Goal: Information Seeking & Learning: Learn about a topic

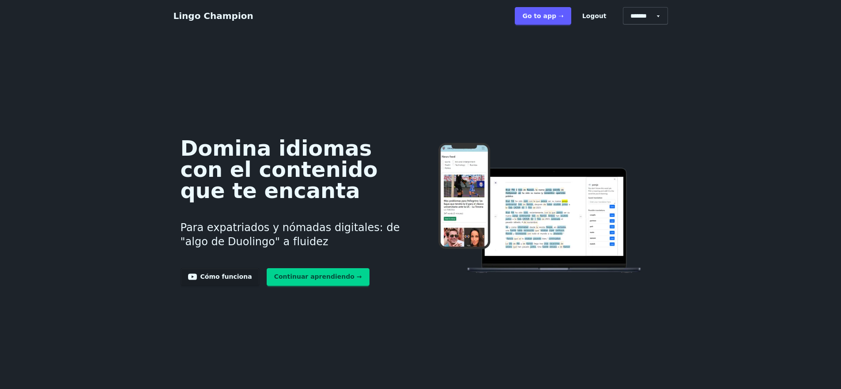
click at [559, 17] on link "Go to app ➝" at bounding box center [542, 16] width 56 height 18
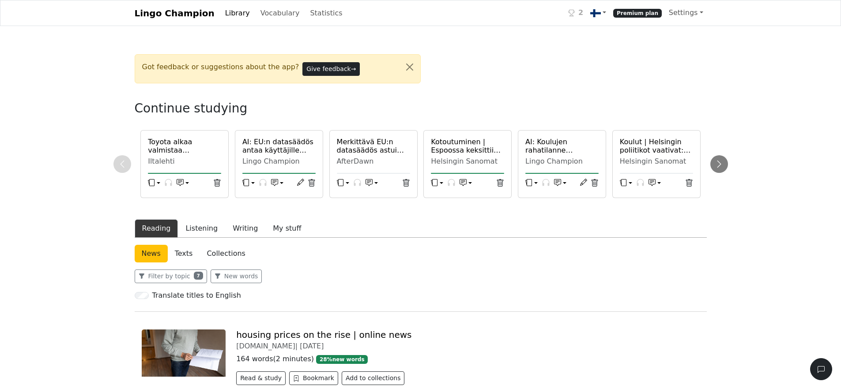
click at [188, 147] on h6 "Toyota alkaa valmistaa sähköautoja Euroopassa - Tänne jätti-investointi menee" at bounding box center [184, 146] width 73 height 17
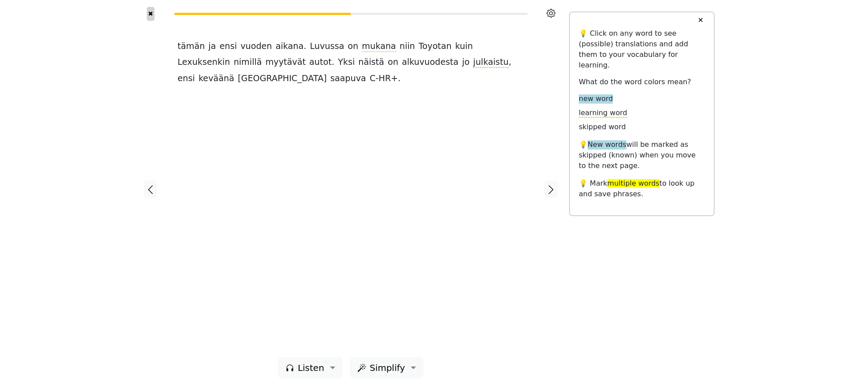
click at [152, 13] on button "✖" at bounding box center [151, 14] width 8 height 14
